Goal: Task Accomplishment & Management: Use online tool/utility

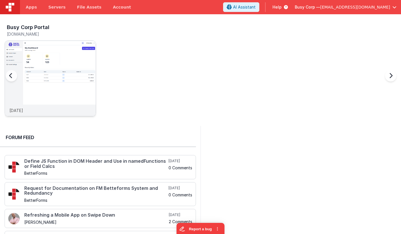
click at [88, 95] on img at bounding box center [50, 86] width 91 height 91
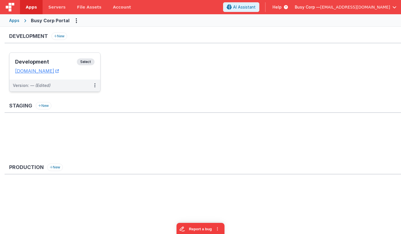
click at [86, 64] on span "Select" at bounding box center [86, 62] width 18 height 7
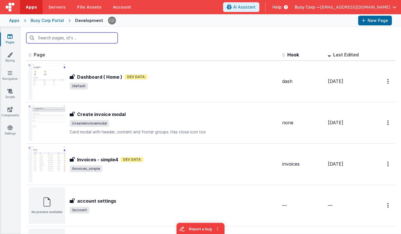
click at [62, 36] on input "text" at bounding box center [71, 38] width 91 height 11
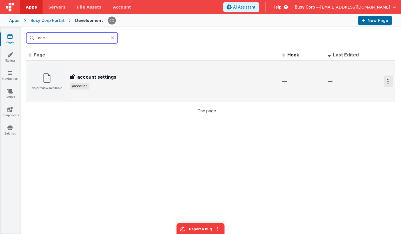
type input "acc"
click at [388, 82] on button "Options" at bounding box center [388, 82] width 9 height 12
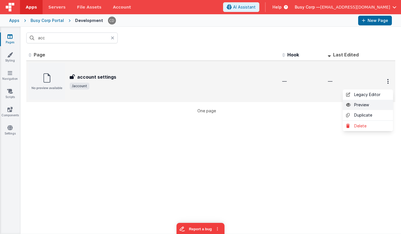
click at [361, 102] on link "Preview" at bounding box center [367, 105] width 50 height 10
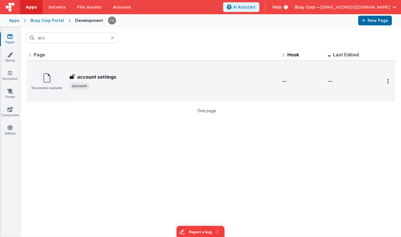
click at [113, 38] on icon at bounding box center [112, 38] width 3 height 5
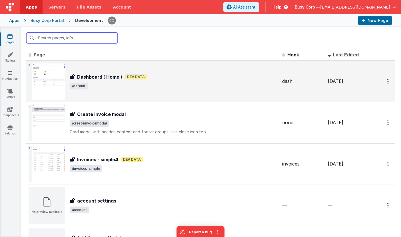
click at [73, 39] on input "text" at bounding box center [71, 38] width 91 height 11
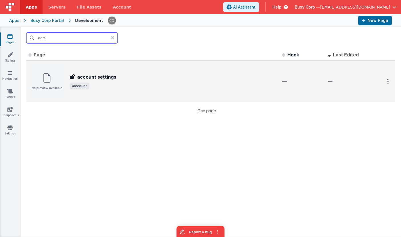
type input "acc"
click at [148, 80] on div "account settings" at bounding box center [174, 77] width 208 height 7
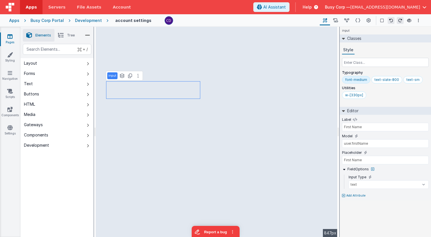
type input "Last Name"
type input "user.lastName"
type input "Last Name"
click at [369, 22] on icon at bounding box center [369, 21] width 4 height 6
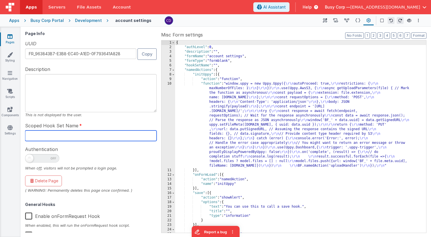
click at [55, 136] on input "text" at bounding box center [91, 136] width 132 height 11
type input "Account"
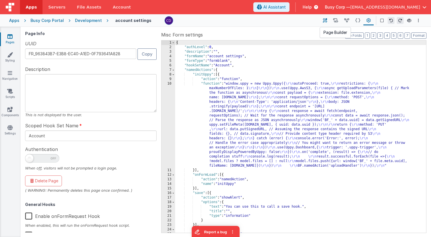
click at [327, 19] on icon at bounding box center [325, 21] width 4 height 6
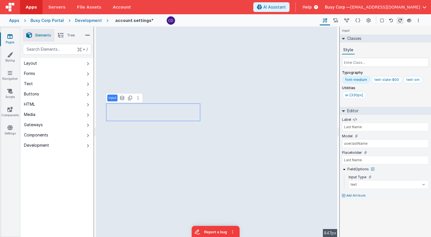
select select "save"
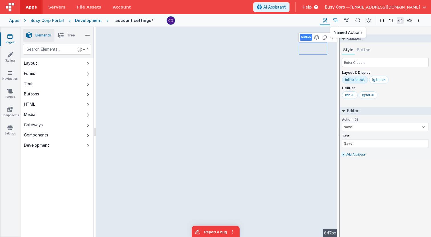
click at [337, 22] on icon at bounding box center [335, 21] width 5 height 6
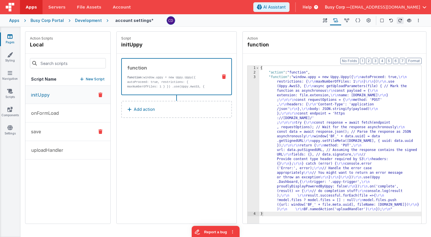
click at [44, 130] on button "save" at bounding box center [67, 132] width 85 height 19
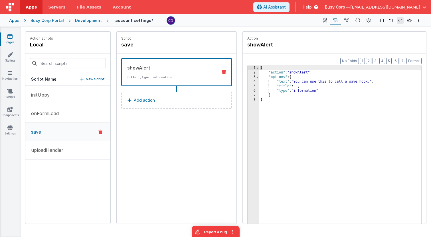
click at [226, 72] on icon at bounding box center [224, 72] width 4 height 5
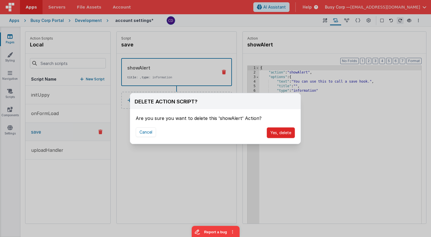
click at [275, 131] on button "Yes, delete" at bounding box center [281, 133] width 28 height 11
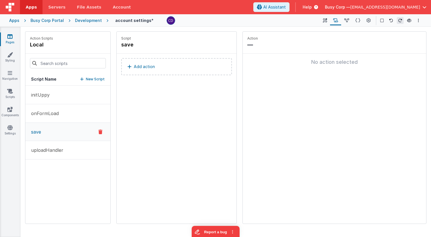
click at [173, 67] on button "Add action" at bounding box center [176, 66] width 111 height 17
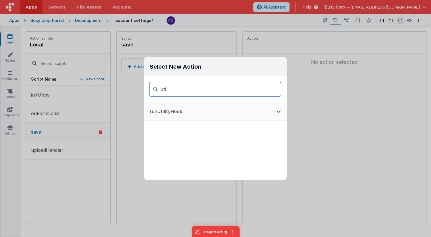
type input "uti"
click at [173, 106] on button "runUtilityHook" at bounding box center [207, 111] width 127 height 18
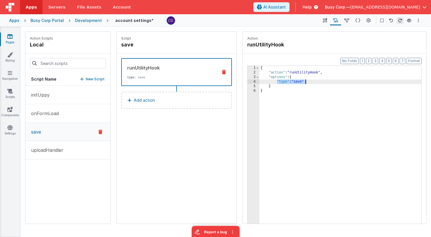
drag, startPoint x: 277, startPoint y: 82, endPoint x: 313, endPoint y: 80, distance: 35.8
click at [313, 80] on div "{ "action" : "runUtilityHook" , "options" : { "type" : "save" } }" at bounding box center [340, 158] width 162 height 185
click at [299, 82] on div "{ "action" : "runUtilityHook" , "options" : { "type" : "save" } }" at bounding box center [340, 158] width 162 height 185
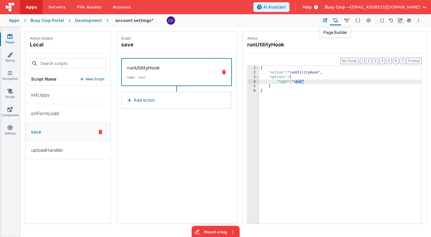
click at [324, 22] on icon at bounding box center [325, 21] width 4 height 6
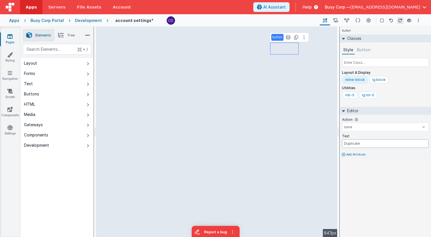
type input "Duplicate"
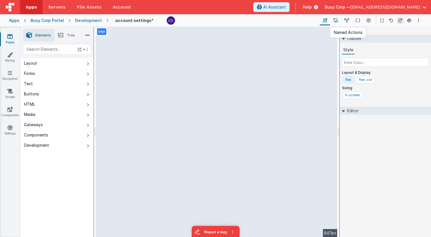
click at [334, 18] on icon at bounding box center [335, 21] width 5 height 6
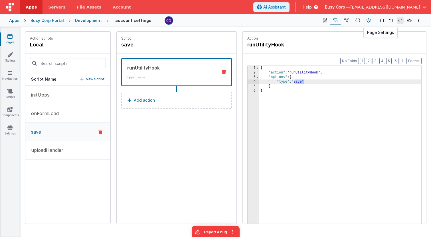
click at [371, 23] on icon at bounding box center [369, 21] width 4 height 6
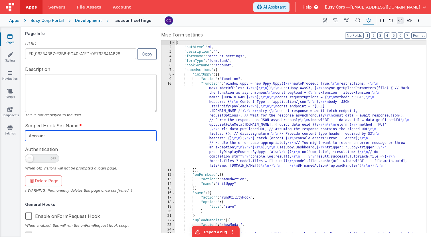
drag, startPoint x: 74, startPoint y: 133, endPoint x: 31, endPoint y: 131, distance: 42.9
click at [31, 131] on input "Account" at bounding box center [91, 136] width 132 height 11
click at [222, 27] on div "Page Info UUID FR_963843B7-E3B8-EC40-A1ED-0F793641A828 Copy Description This is…" at bounding box center [226, 132] width 411 height 211
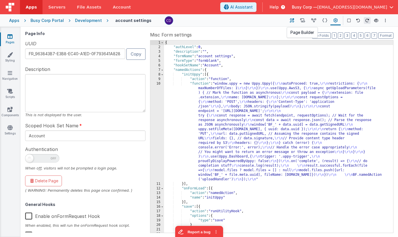
click at [294, 19] on icon at bounding box center [292, 21] width 4 height 6
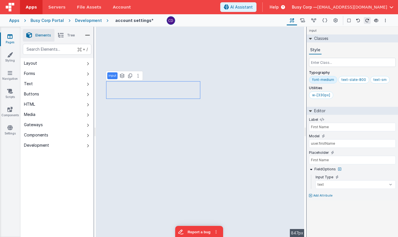
type input "Last Name"
type input "user.lastName"
type input "Last Name"
